Goal: Understand process/instructions: Learn how to perform a task or action

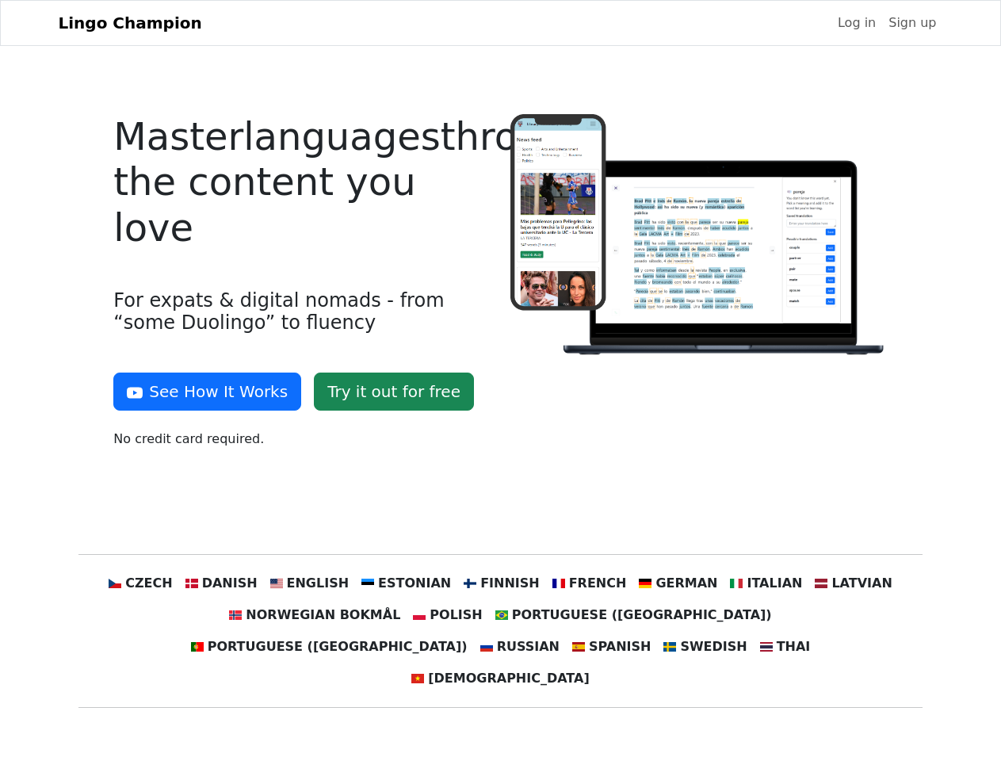
click at [501, 380] on div at bounding box center [699, 287] width 396 height 347
click at [201, 392] on button "See How It Works" at bounding box center [207, 391] width 188 height 38
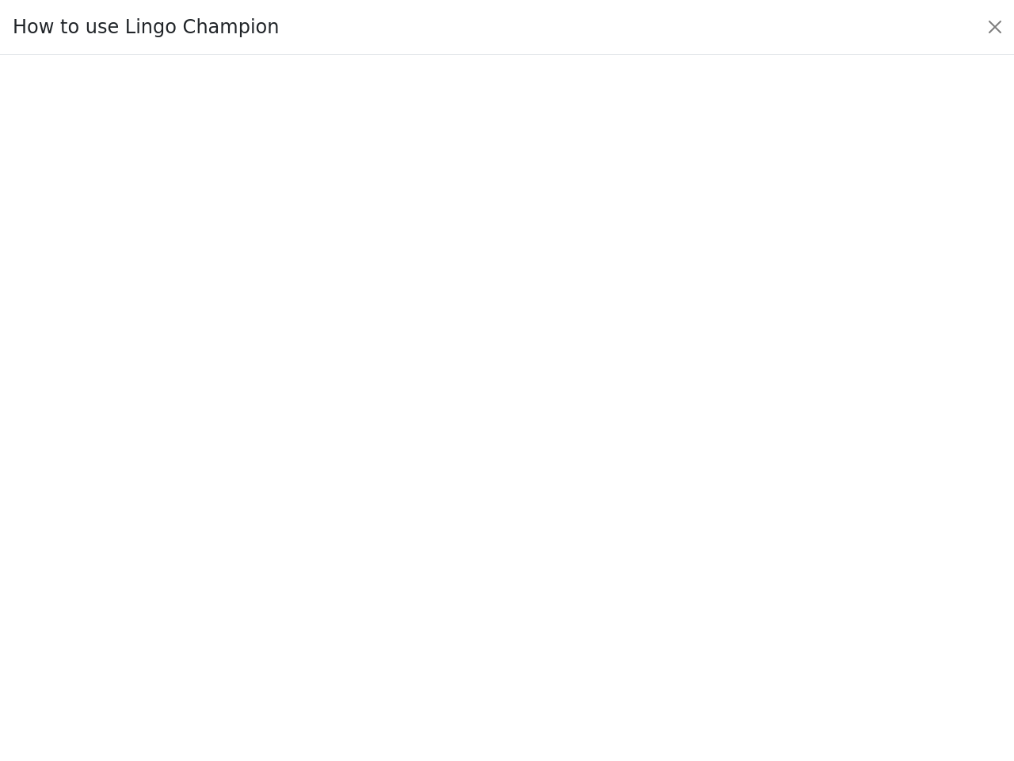
click at [245, 583] on div at bounding box center [507, 408] width 940 height 556
click at [325, 583] on div at bounding box center [507, 408] width 940 height 556
click at [412, 583] on div at bounding box center [507, 408] width 940 height 556
click at [499, 583] on div at bounding box center [507, 408] width 940 height 556
click at [579, 583] on div at bounding box center [507, 408] width 940 height 556
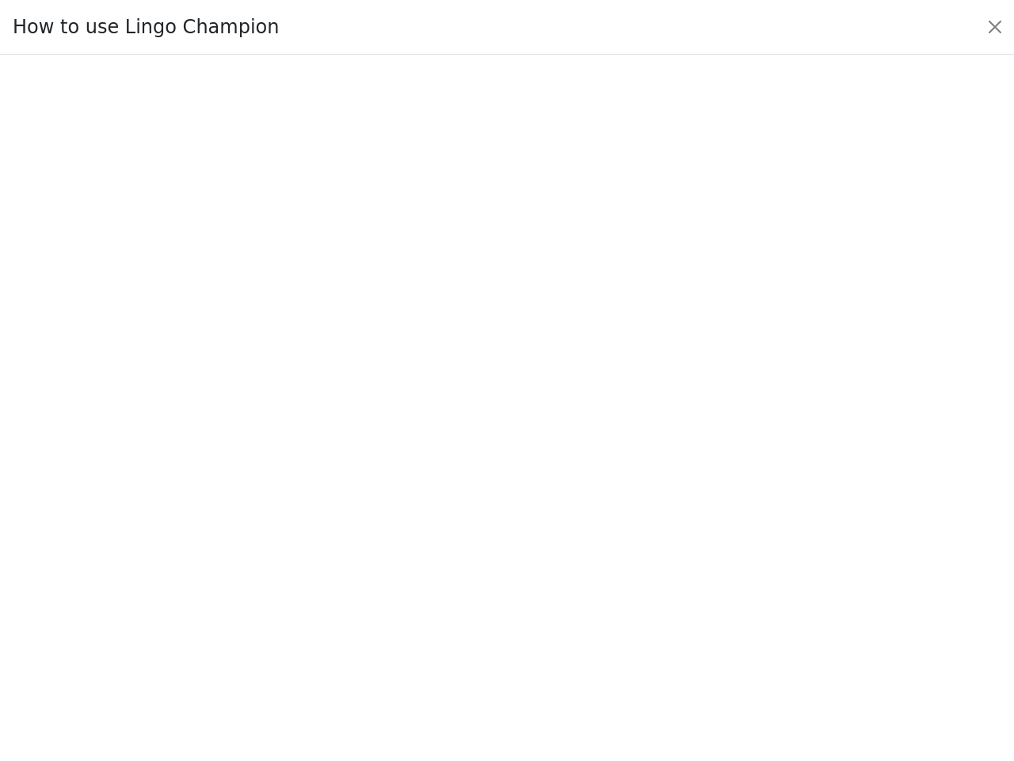
click at [660, 583] on div at bounding box center [507, 408] width 940 height 556
click at [742, 583] on div at bounding box center [507, 408] width 940 height 556
